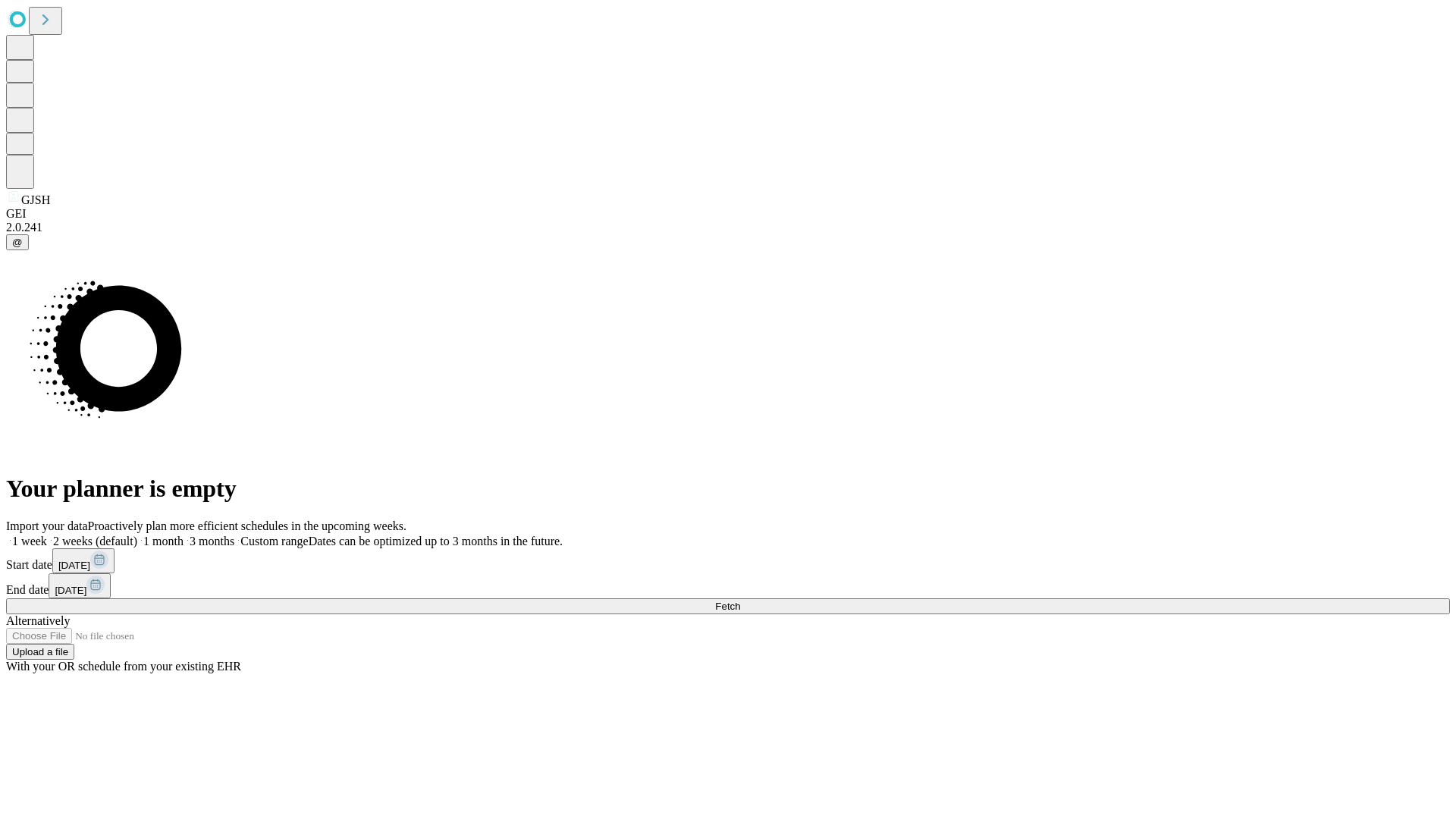
click at [740, 601] on span "Fetch" at bounding box center [728, 606] width 25 height 11
